Goal: Transaction & Acquisition: Book appointment/travel/reservation

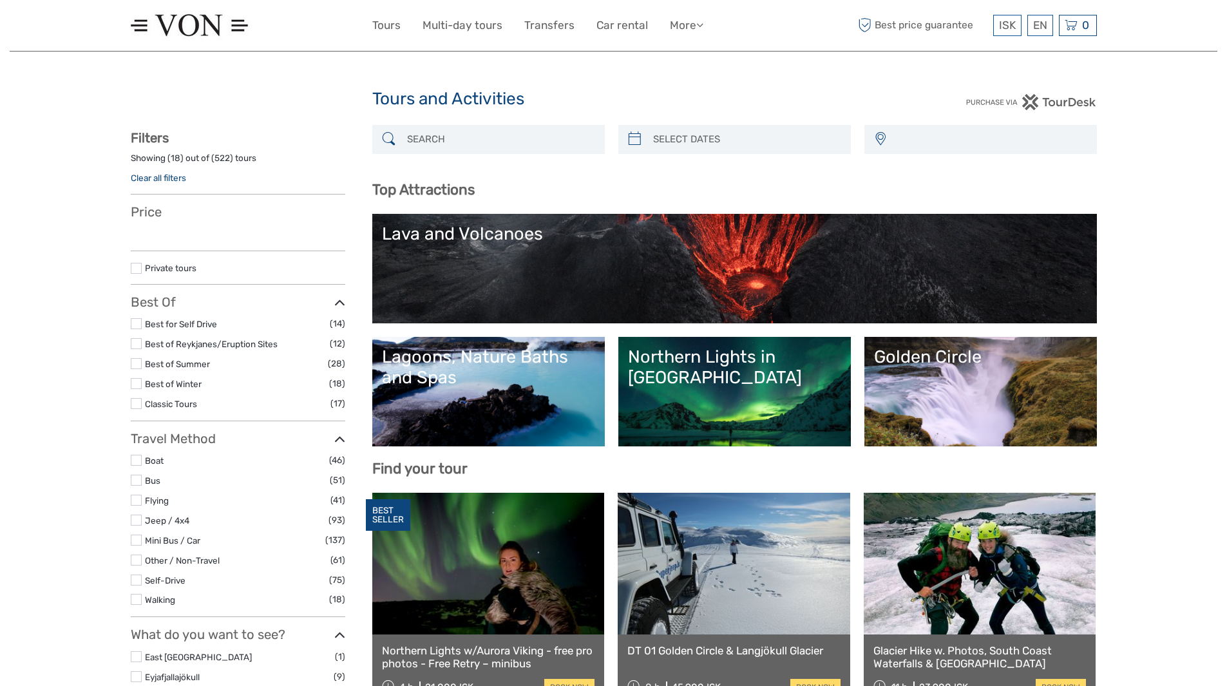
select select
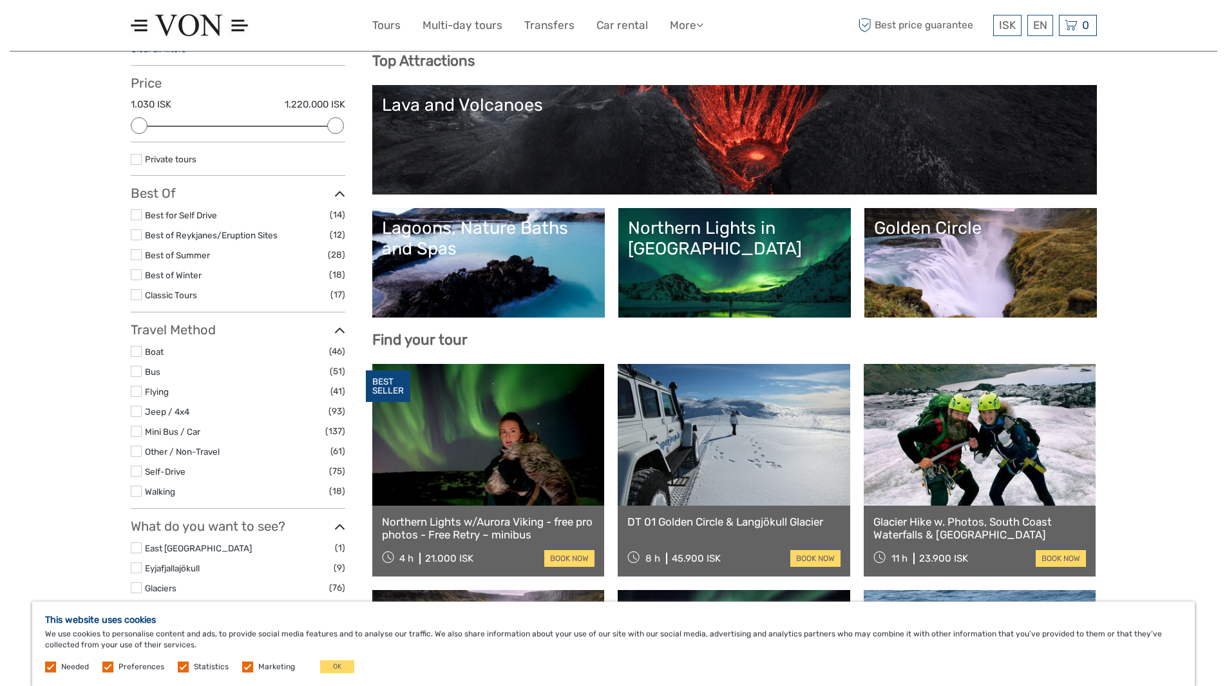
click at [482, 250] on div "Lagoons, Nature Baths and Spas" at bounding box center [488, 239] width 213 height 42
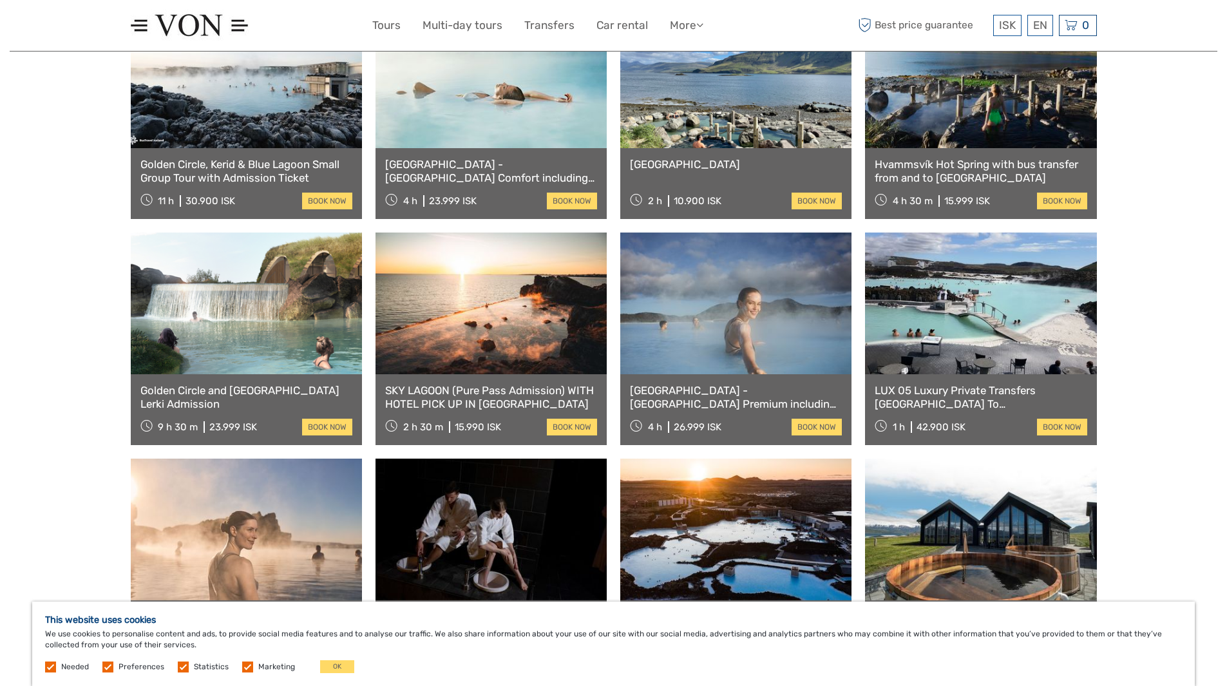
scroll to position [580, 0]
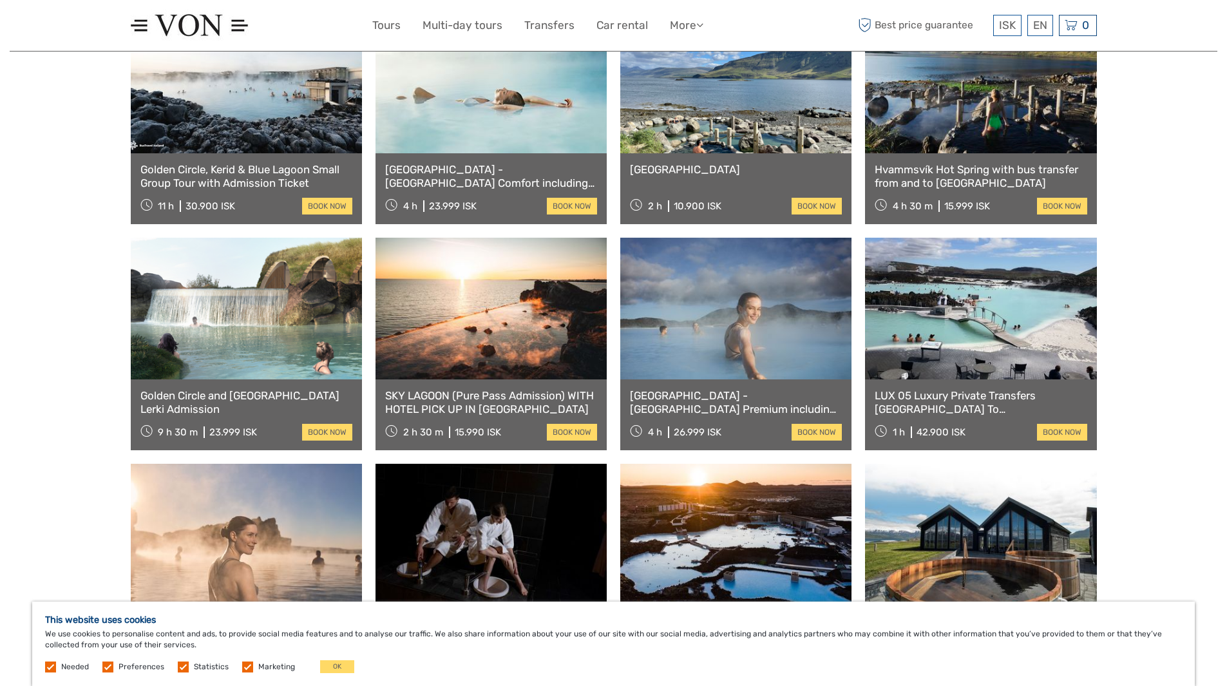
click at [449, 173] on link "[GEOGRAPHIC_DATA] - [GEOGRAPHIC_DATA] Comfort including admission" at bounding box center [491, 176] width 212 height 26
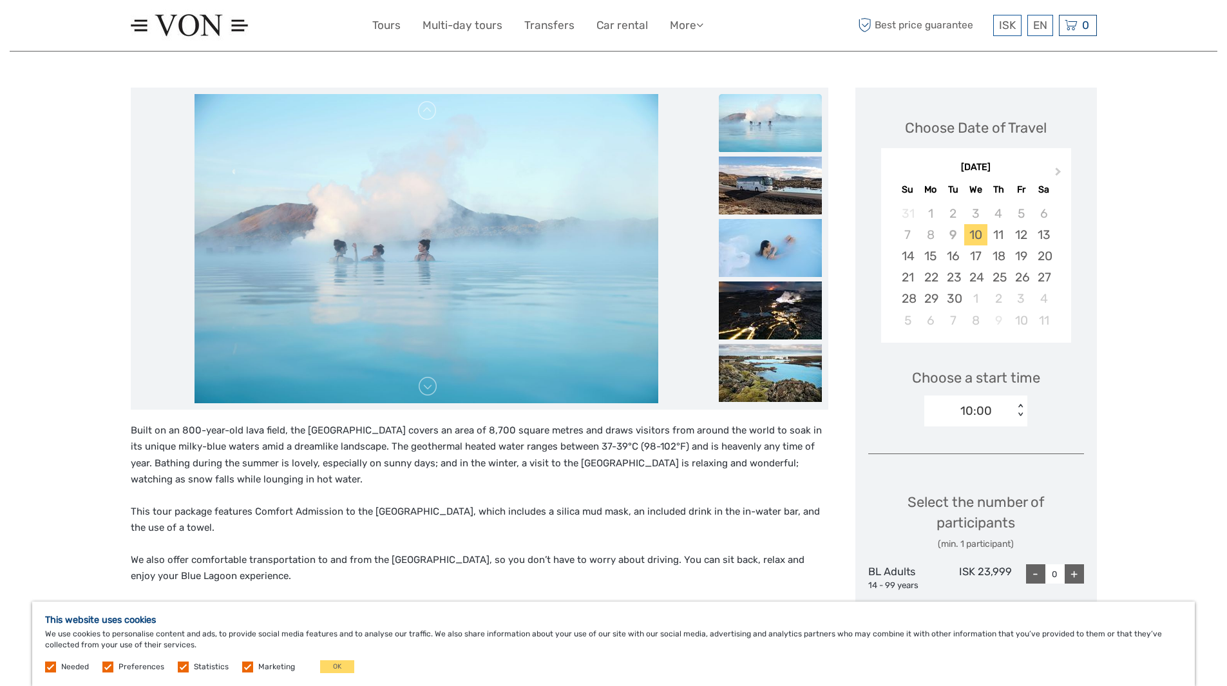
scroll to position [129, 0]
click at [446, 289] on img at bounding box center [427, 249] width 464 height 309
click at [768, 125] on img at bounding box center [770, 124] width 103 height 58
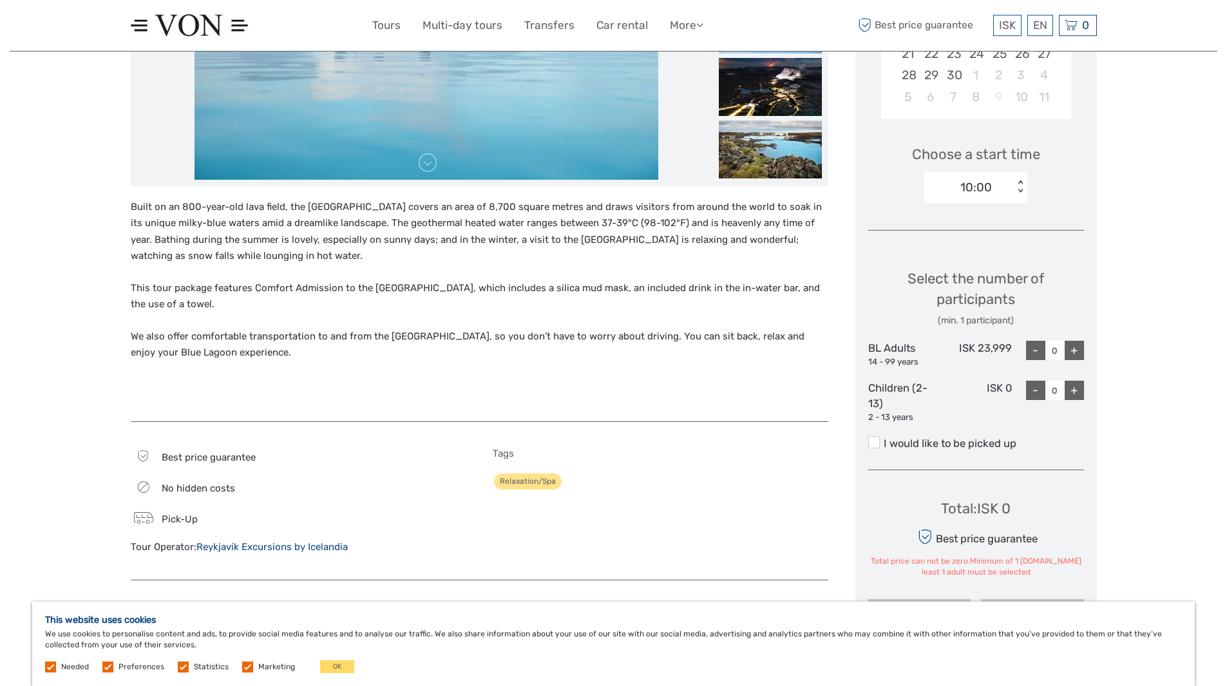
scroll to position [258, 0]
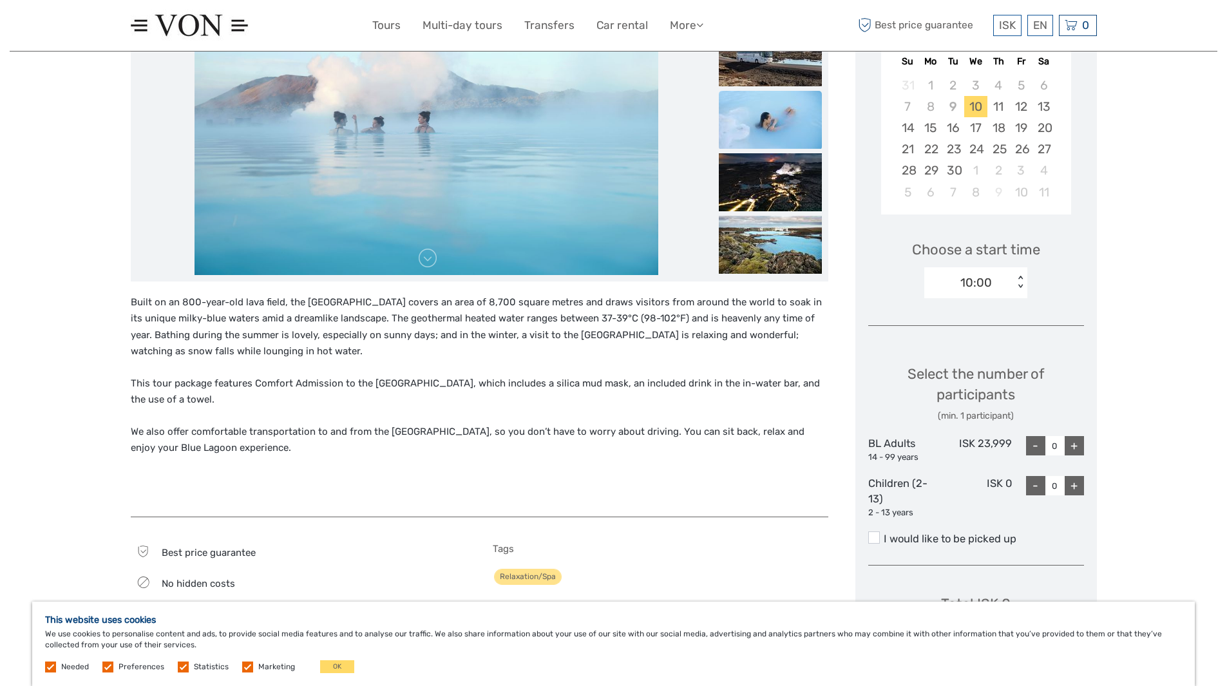
click at [761, 138] on img at bounding box center [770, 120] width 103 height 58
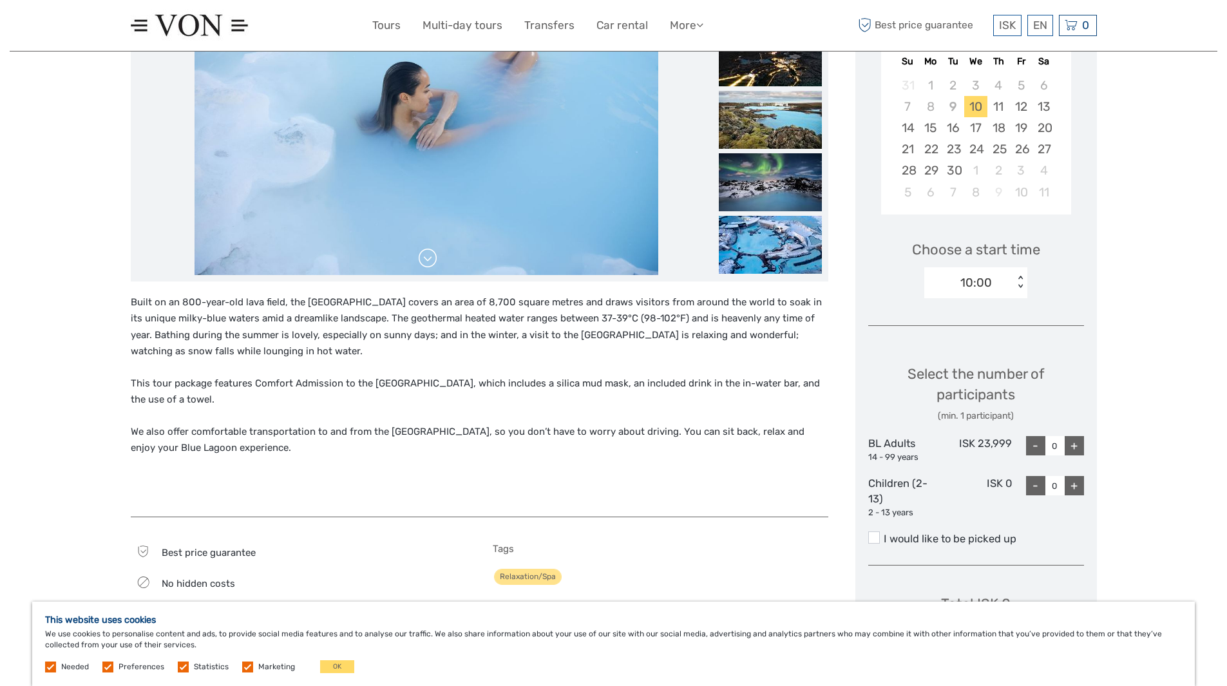
click at [424, 265] on link at bounding box center [427, 258] width 21 height 21
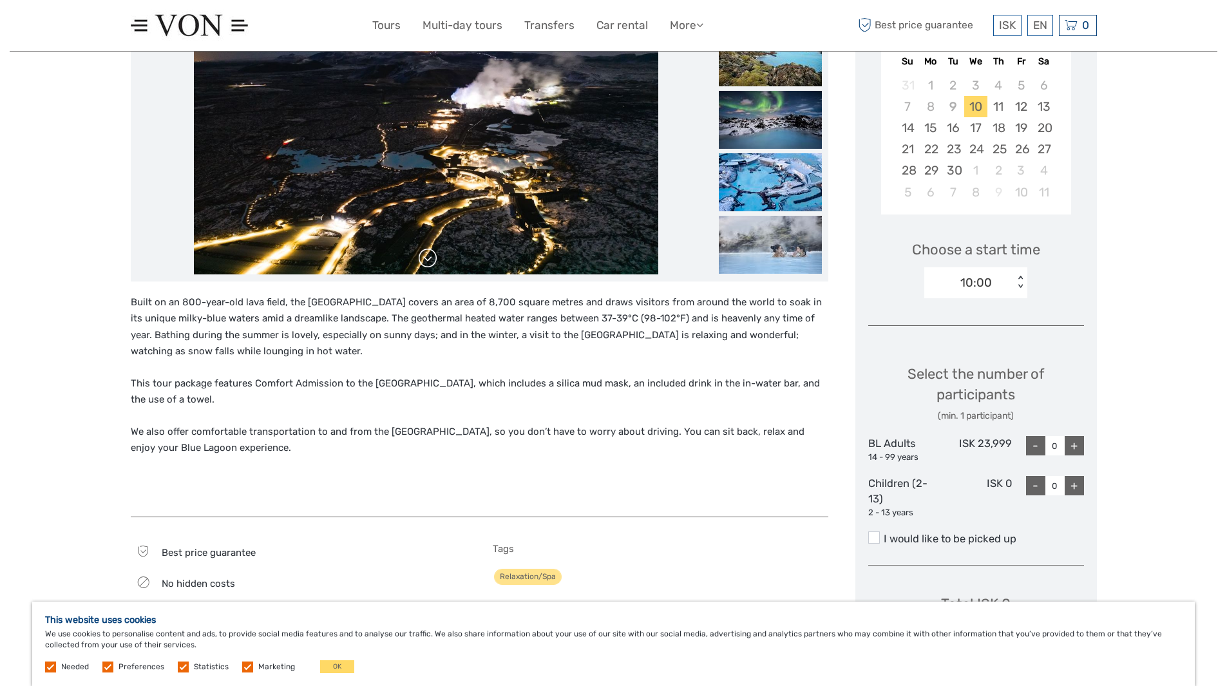
click at [424, 265] on link at bounding box center [427, 258] width 21 height 21
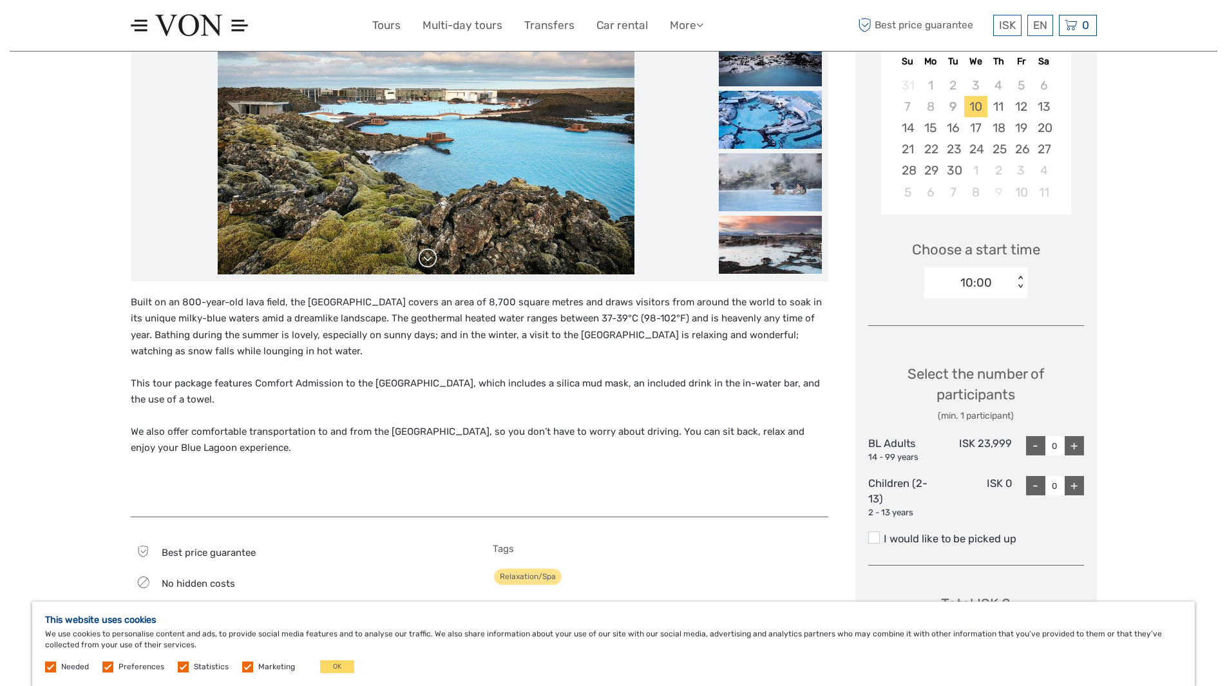
click at [424, 265] on link at bounding box center [427, 258] width 21 height 21
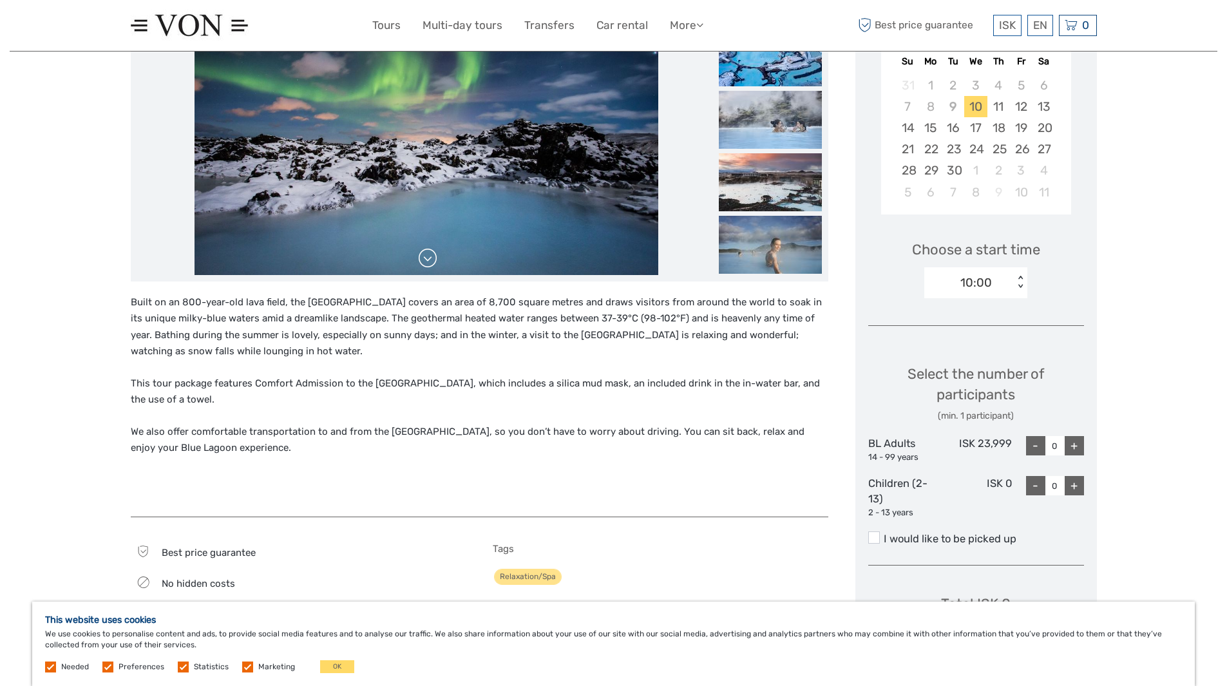
click at [424, 265] on link at bounding box center [427, 258] width 21 height 21
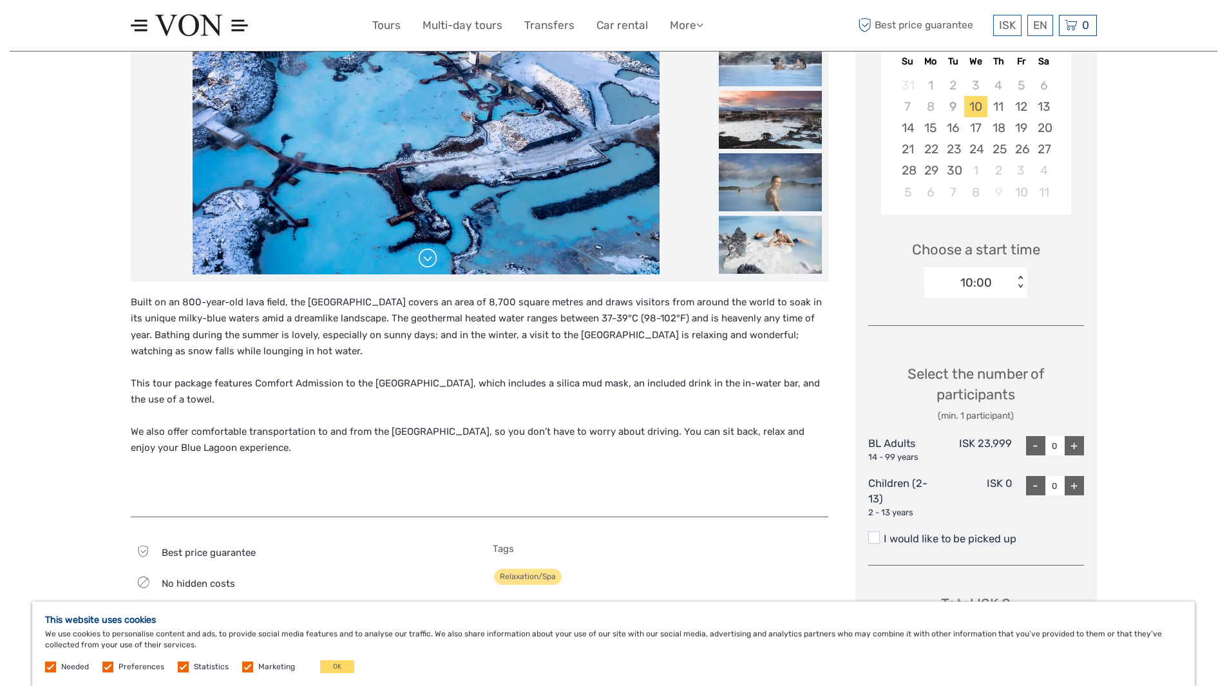
click at [424, 265] on link at bounding box center [427, 258] width 21 height 21
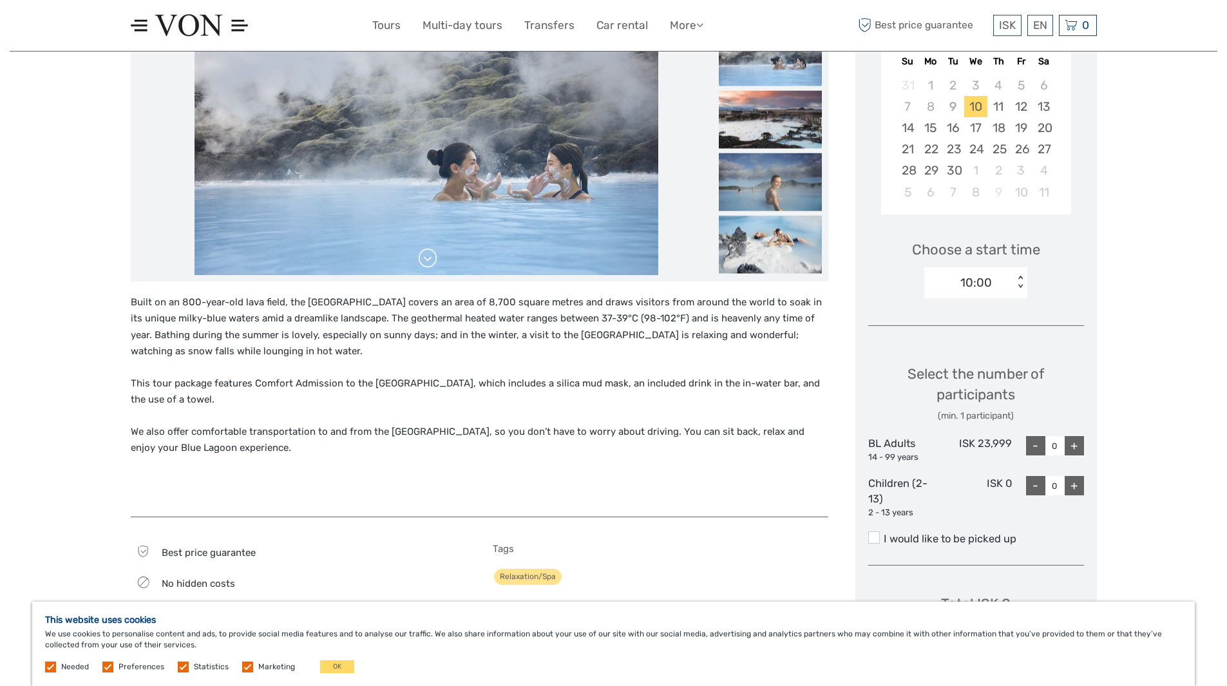
click at [424, 265] on link at bounding box center [427, 258] width 21 height 21
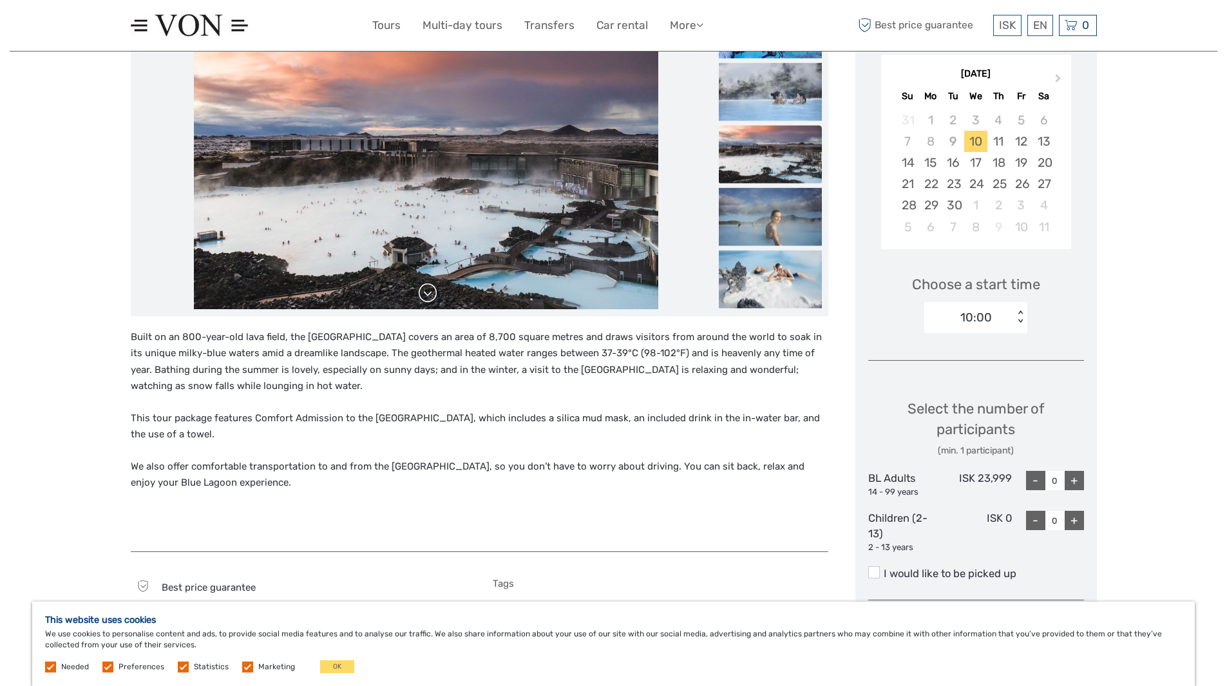
scroll to position [193, 0]
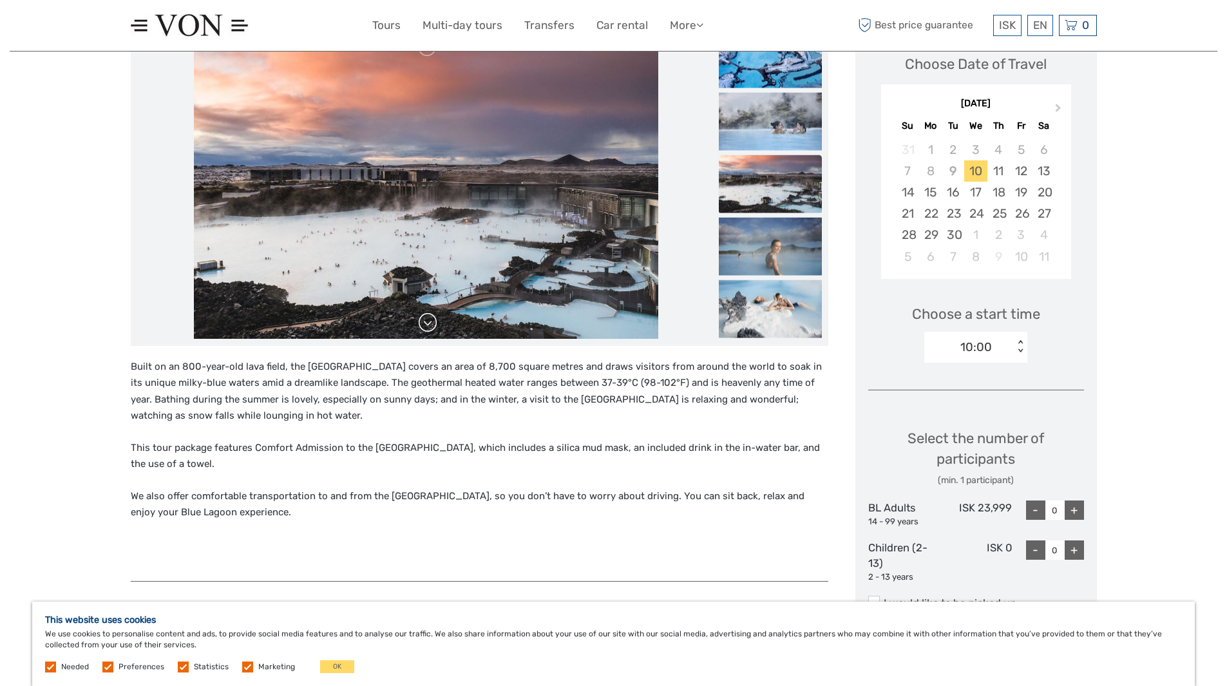
click at [430, 323] on link at bounding box center [427, 322] width 21 height 21
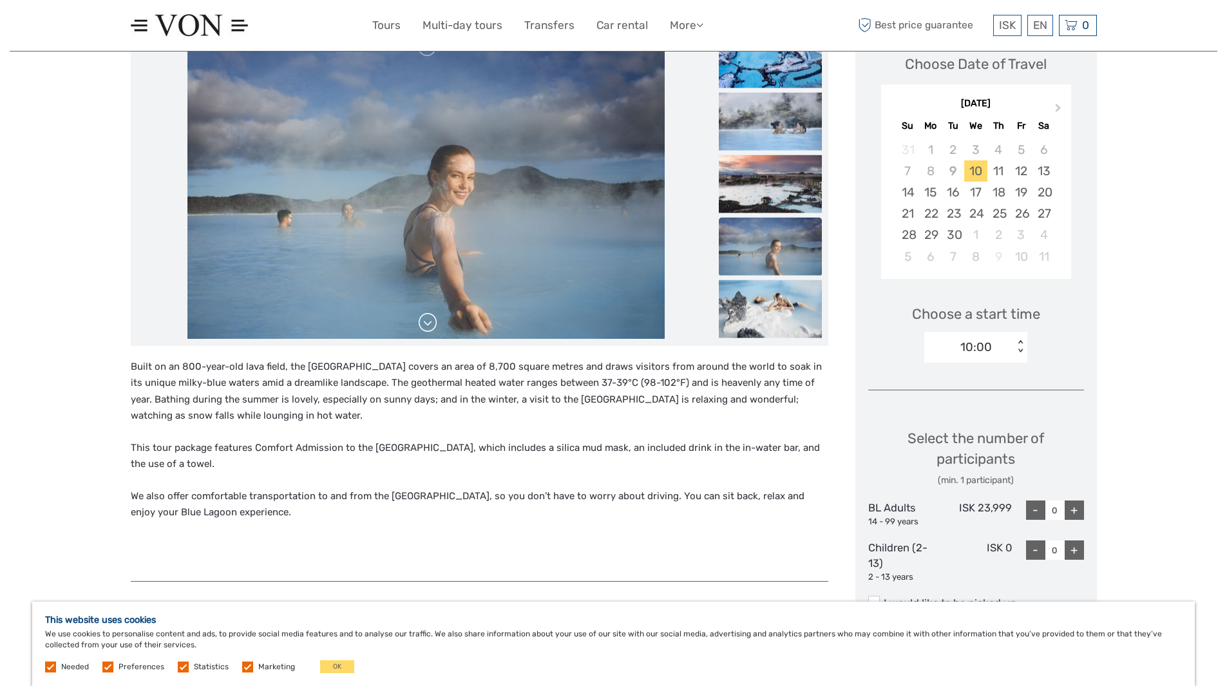
click at [430, 323] on link at bounding box center [427, 322] width 21 height 21
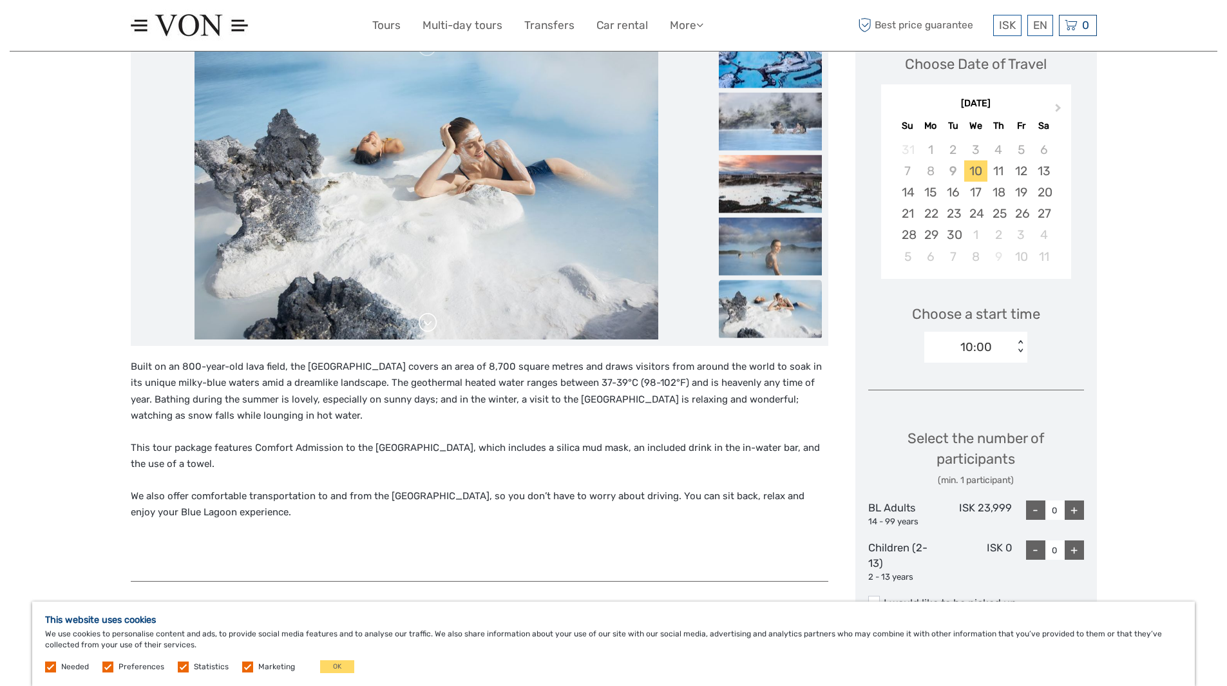
click at [430, 323] on link at bounding box center [427, 322] width 21 height 21
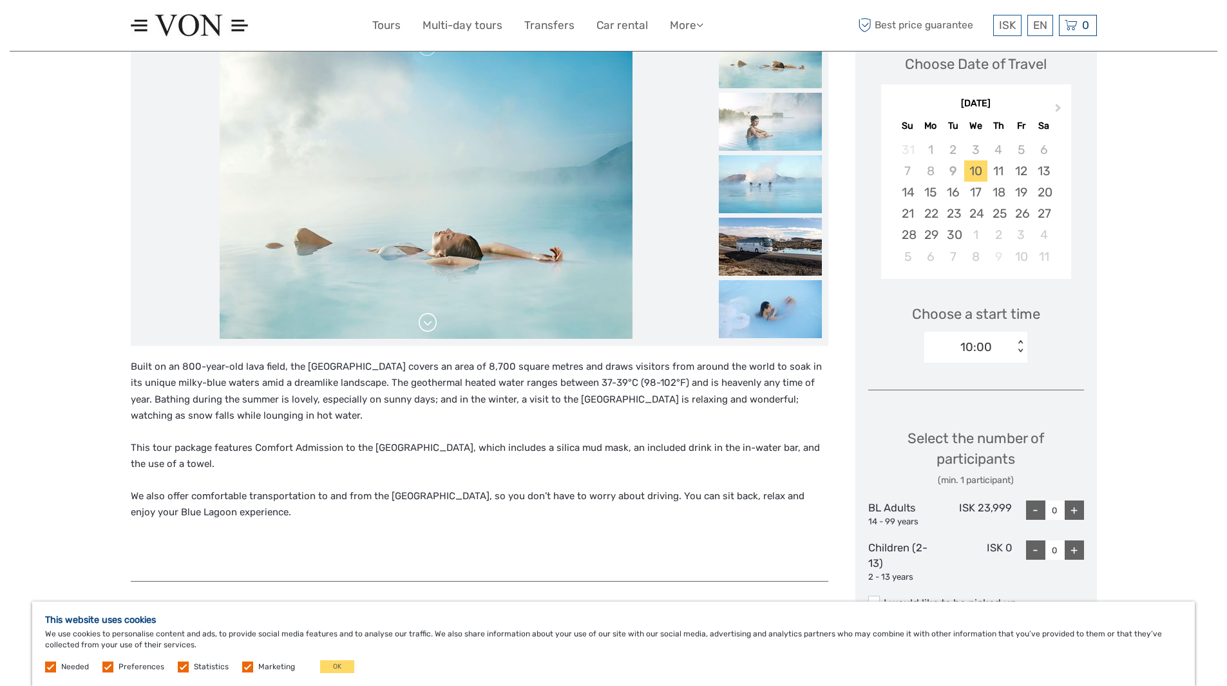
click at [430, 323] on link at bounding box center [427, 322] width 21 height 21
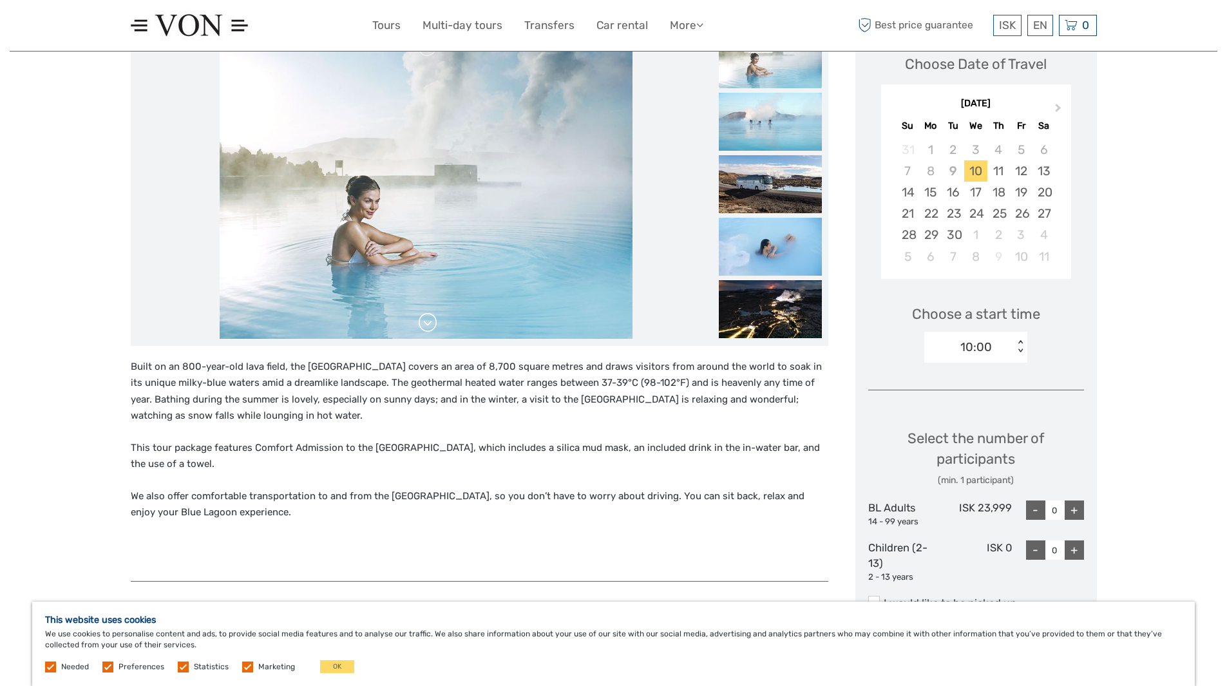
click at [430, 323] on link at bounding box center [427, 322] width 21 height 21
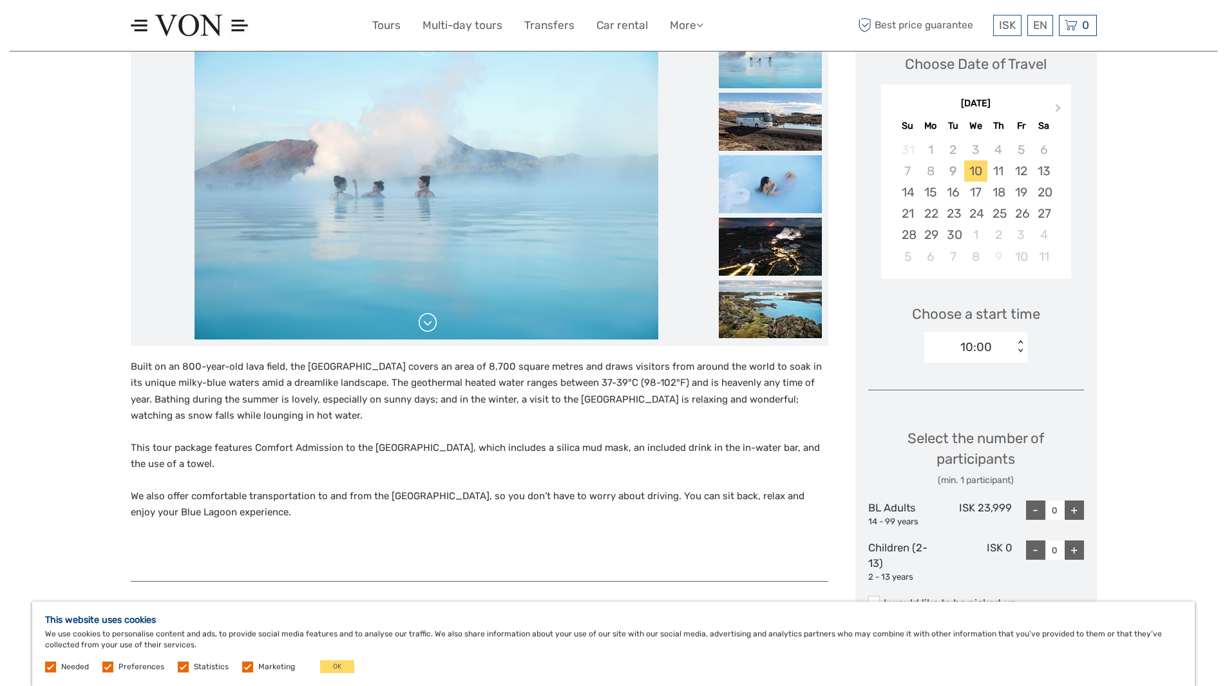
click at [430, 323] on link at bounding box center [427, 322] width 21 height 21
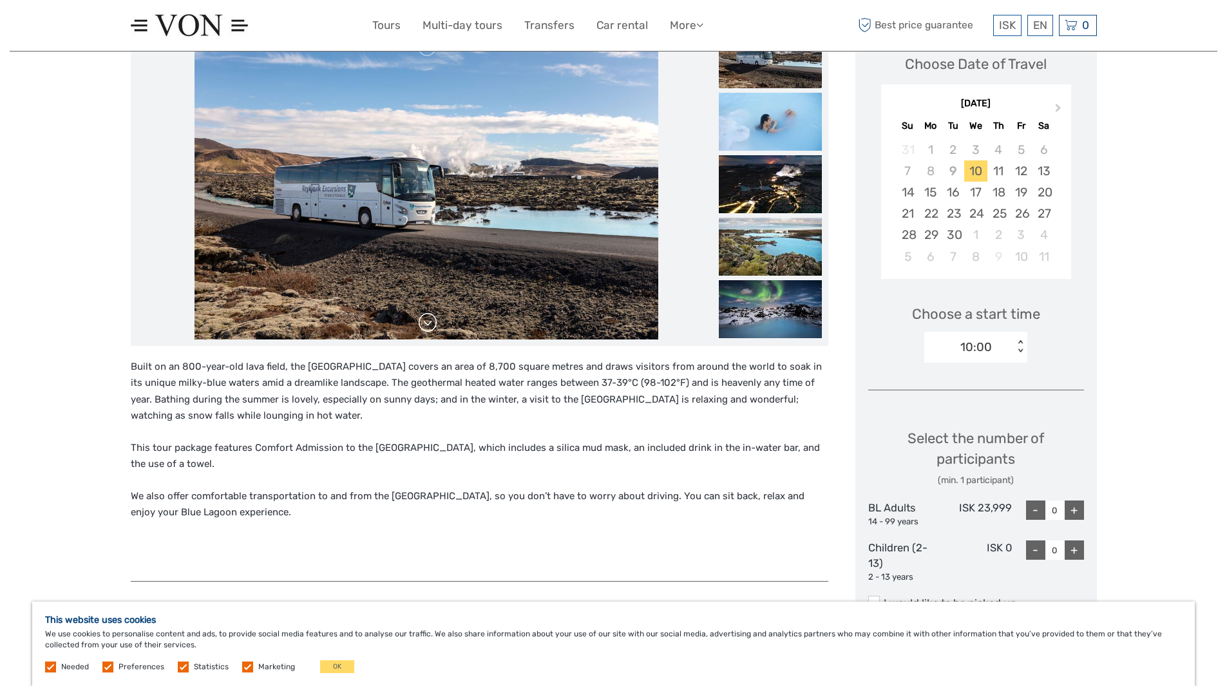
click at [430, 323] on link at bounding box center [427, 322] width 21 height 21
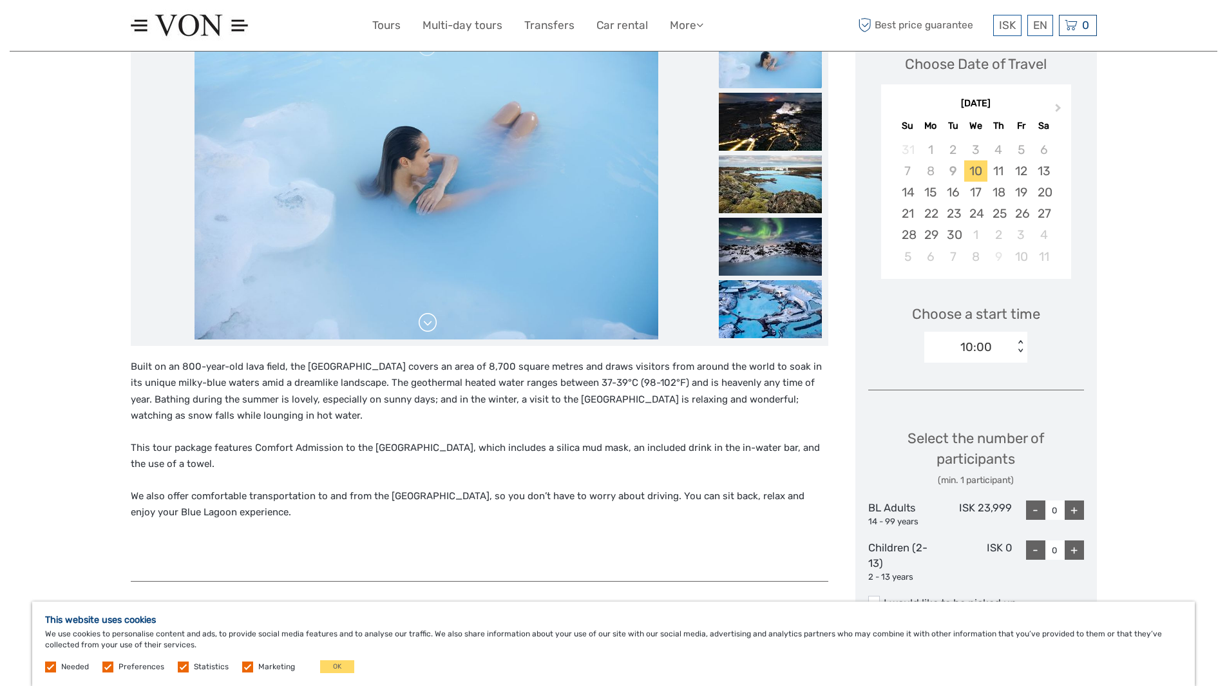
click at [430, 323] on link at bounding box center [427, 322] width 21 height 21
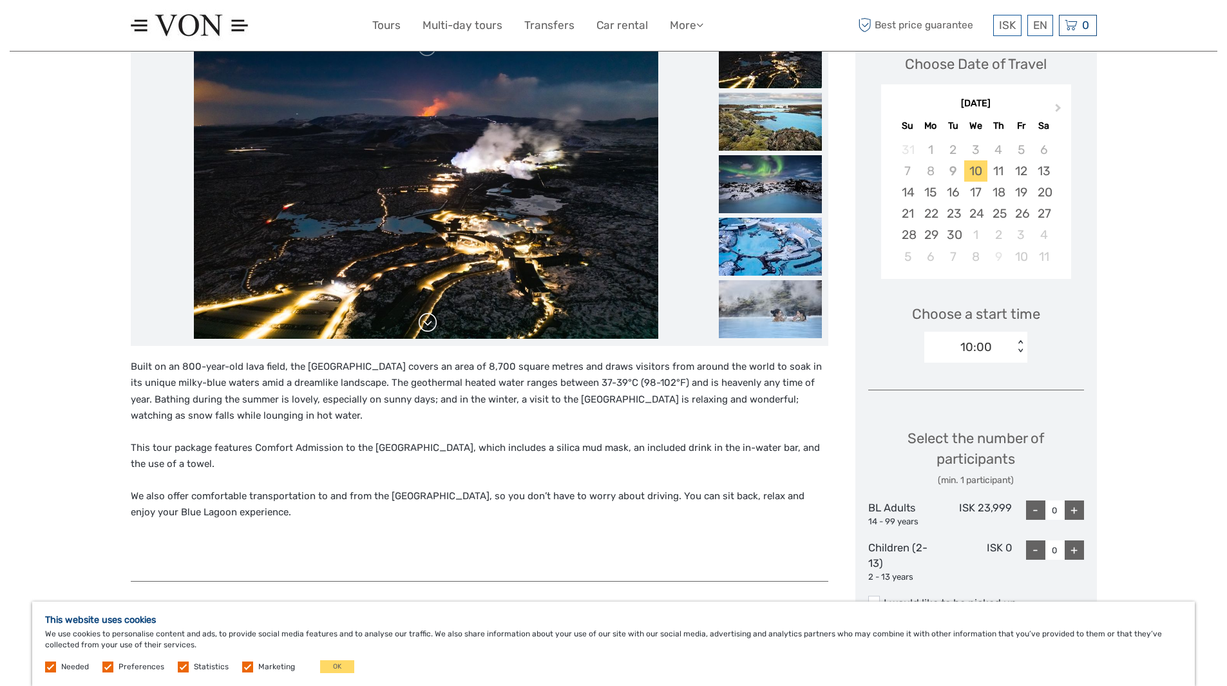
click at [430, 323] on link at bounding box center [427, 322] width 21 height 21
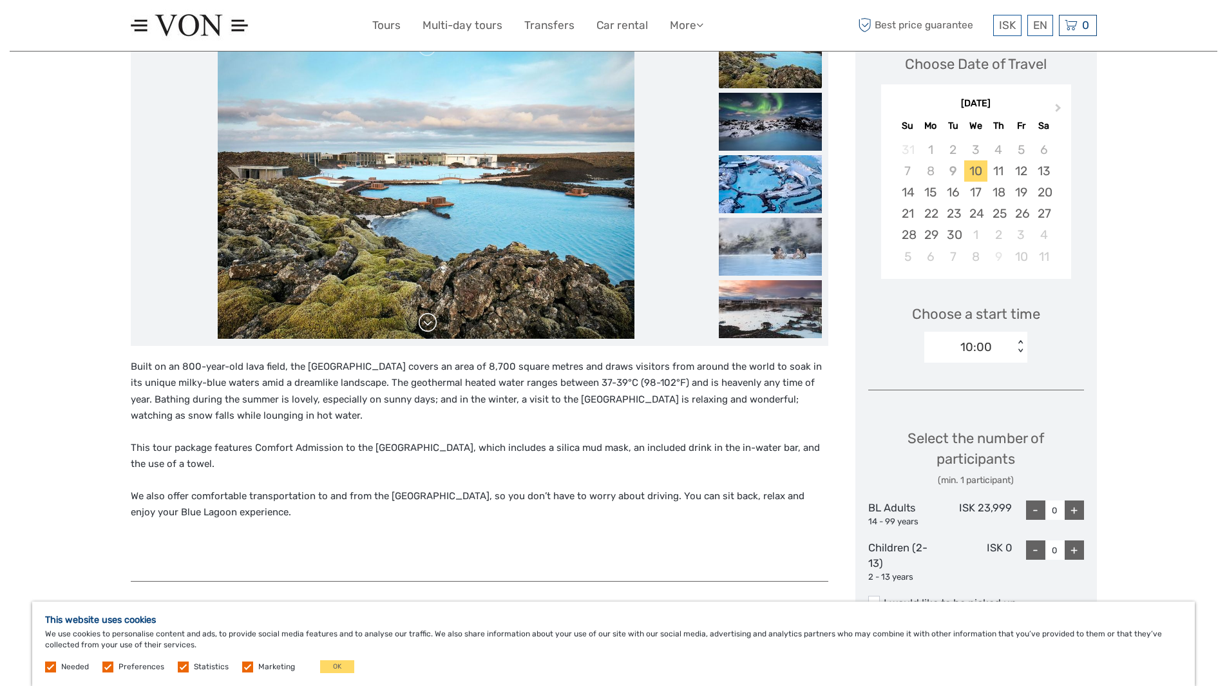
click at [430, 323] on link at bounding box center [427, 322] width 21 height 21
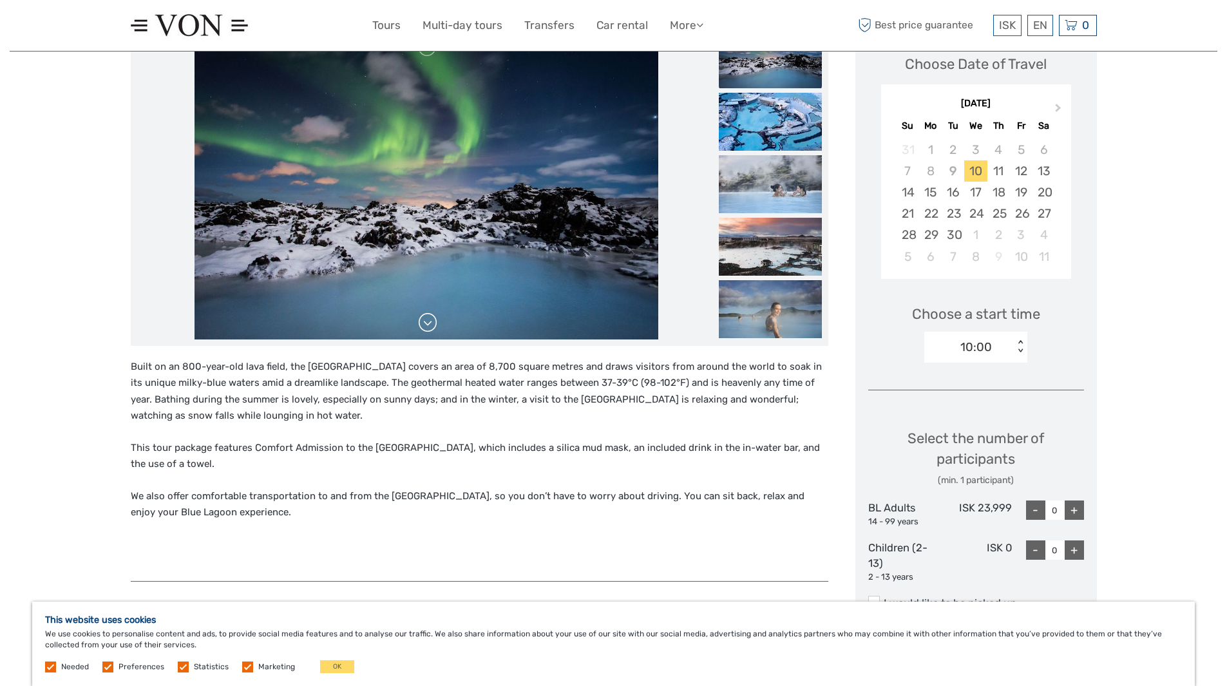
click at [430, 323] on link at bounding box center [427, 322] width 21 height 21
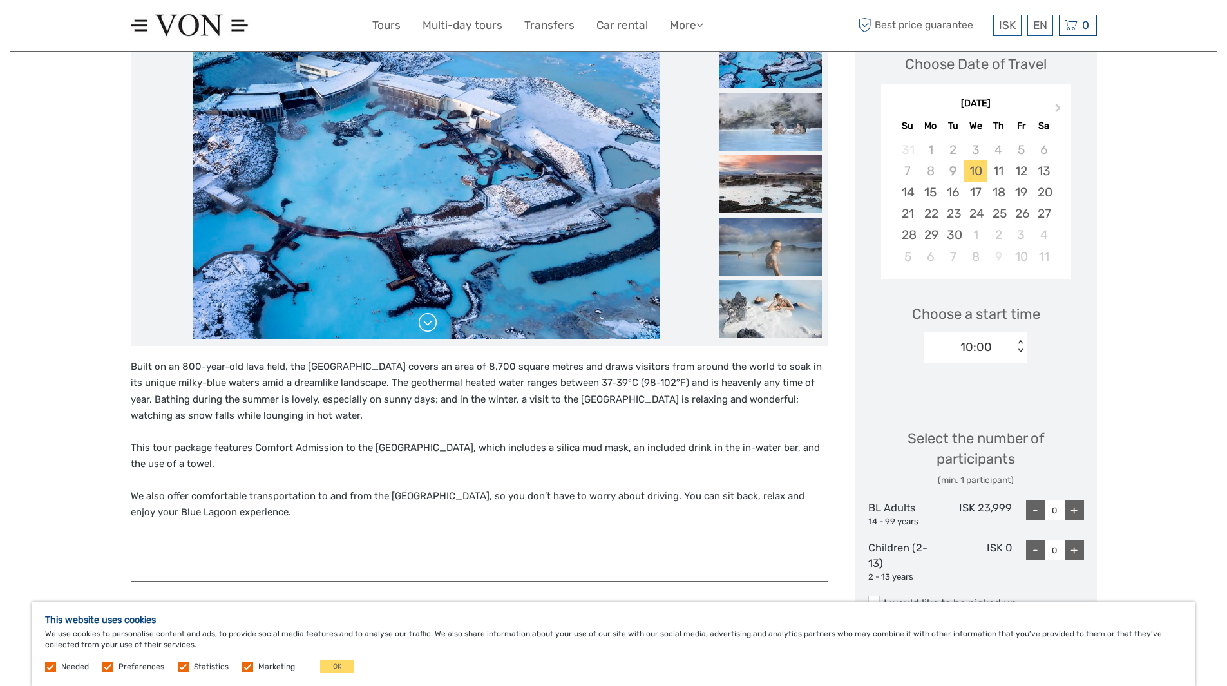
click at [430, 323] on link at bounding box center [427, 322] width 21 height 21
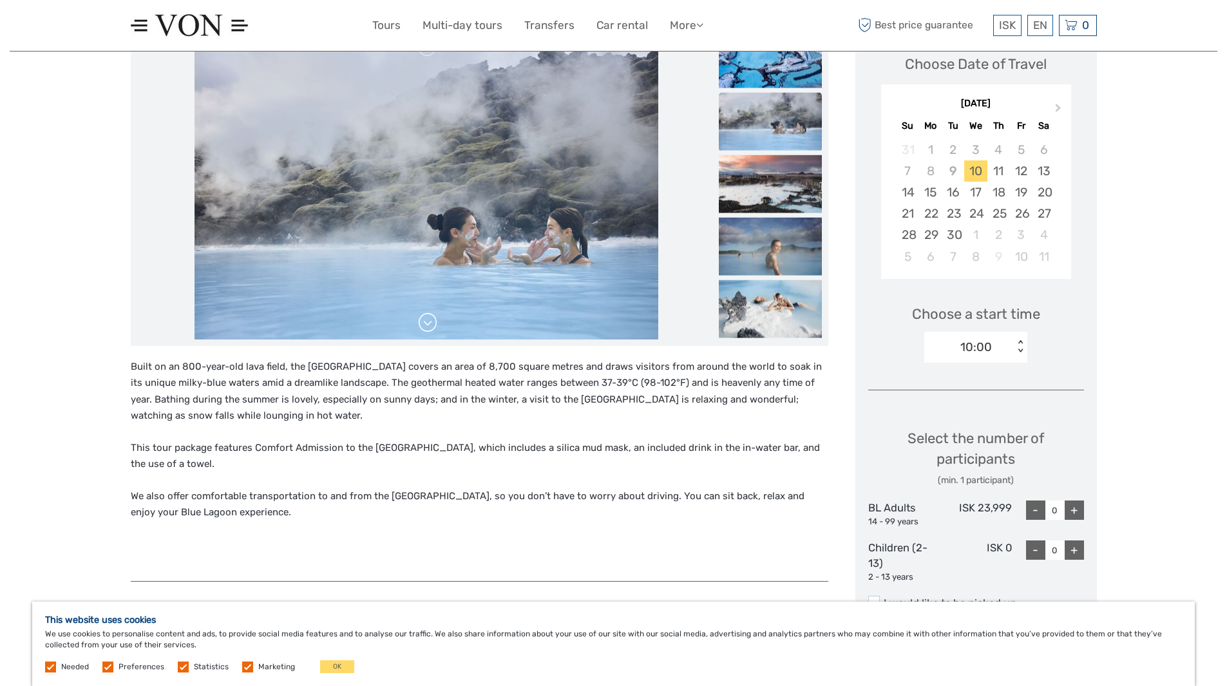
click at [430, 323] on link at bounding box center [427, 322] width 21 height 21
